Goal: Task Accomplishment & Management: Use online tool/utility

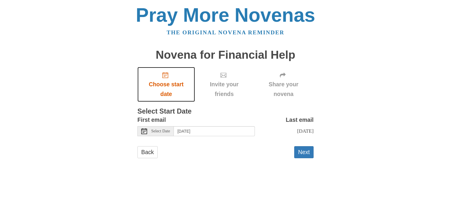
click at [164, 82] on span "Choose start date" at bounding box center [166, 89] width 46 height 19
click at [170, 132] on span "Select Date" at bounding box center [160, 131] width 19 height 4
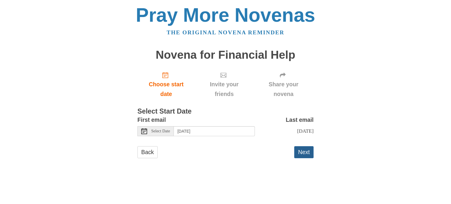
click at [302, 157] on button "Next" at bounding box center [303, 152] width 19 height 12
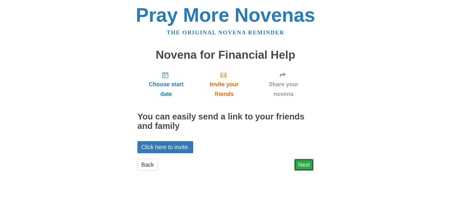
click at [305, 165] on link "Next" at bounding box center [303, 165] width 19 height 12
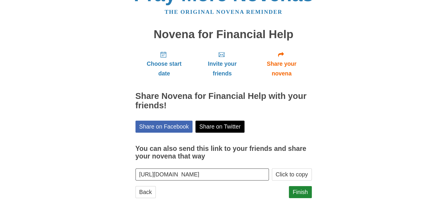
scroll to position [31, 0]
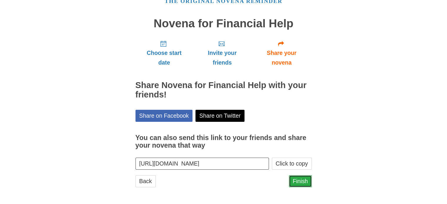
click at [301, 178] on link "Finish" at bounding box center [300, 181] width 23 height 12
